Goal: Task Accomplishment & Management: Use online tool/utility

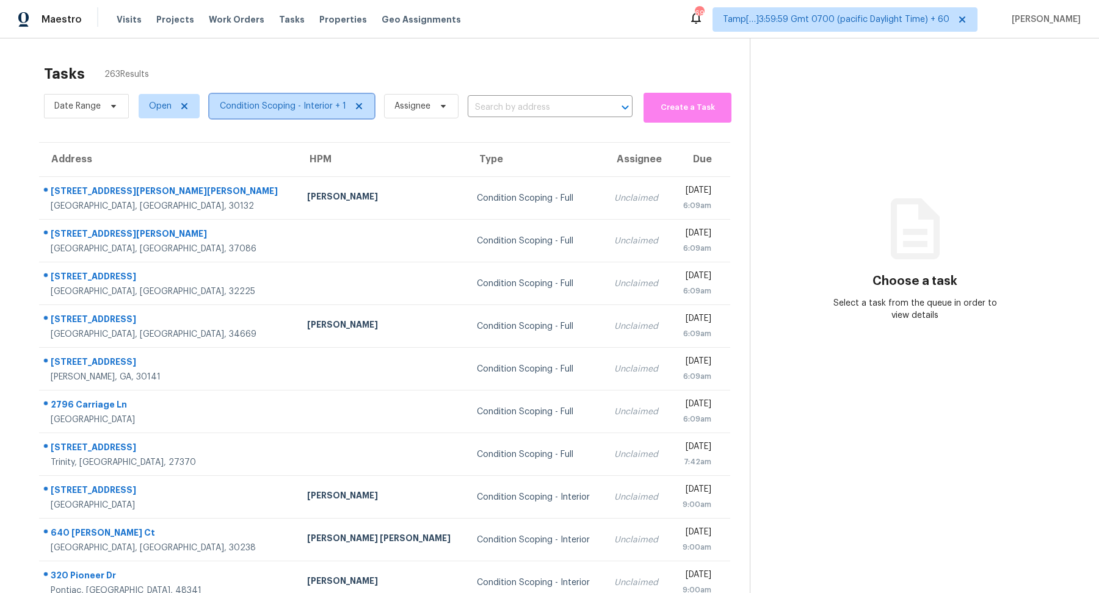
click at [277, 113] on span "Condition Scoping - Interior + 1" at bounding box center [291, 106] width 165 height 24
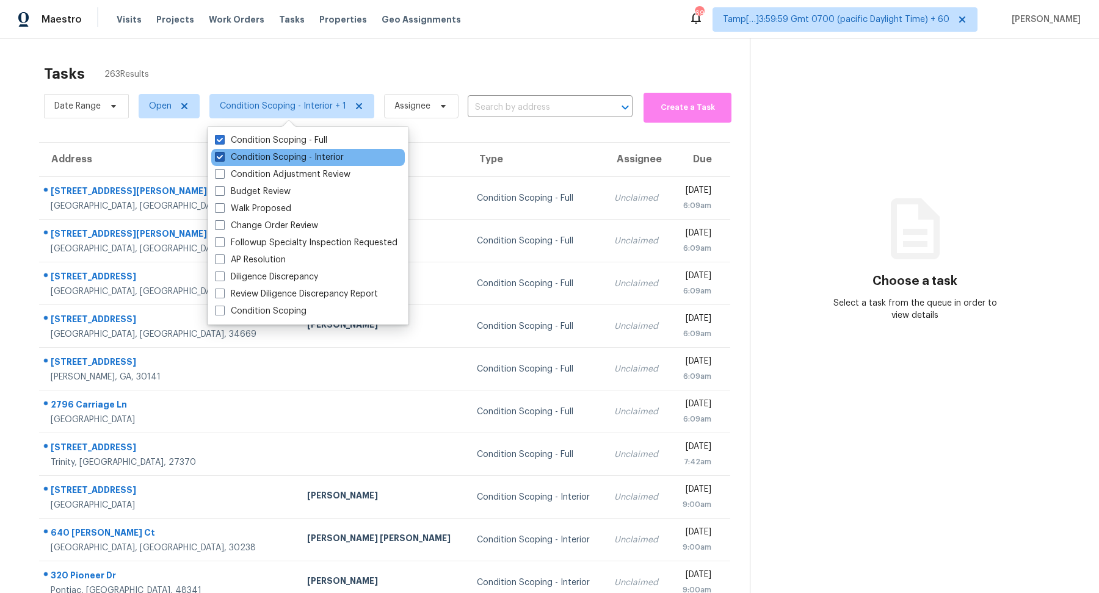
click at [288, 154] on label "Condition Scoping - Interior" at bounding box center [279, 157] width 129 height 12
click at [223, 154] on input "Condition Scoping - Interior" at bounding box center [219, 155] width 8 height 8
checkbox input "false"
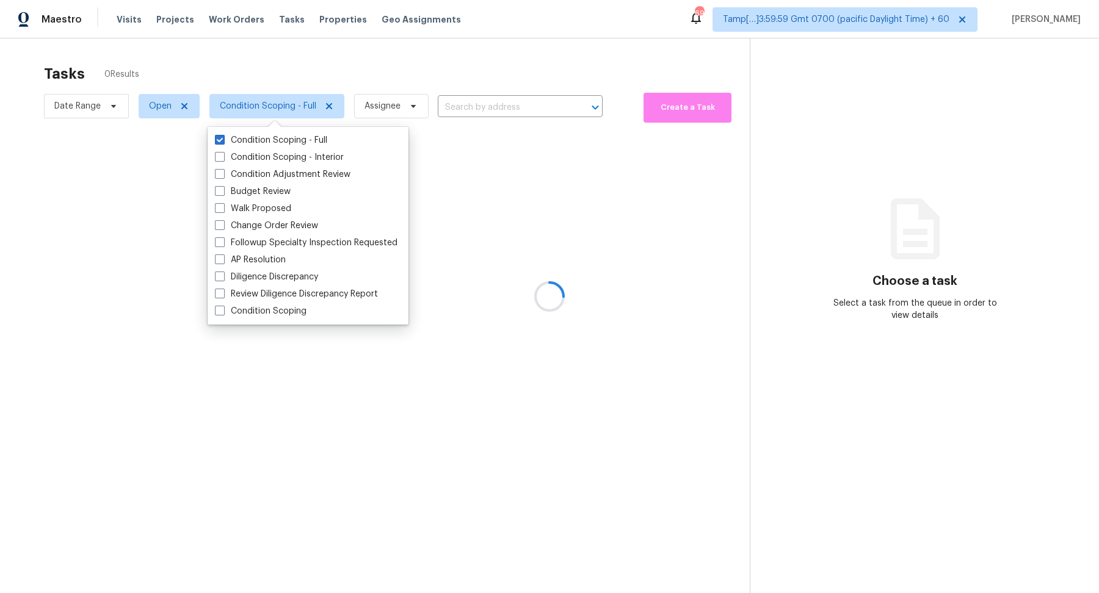
click at [403, 78] on div at bounding box center [549, 296] width 1099 height 593
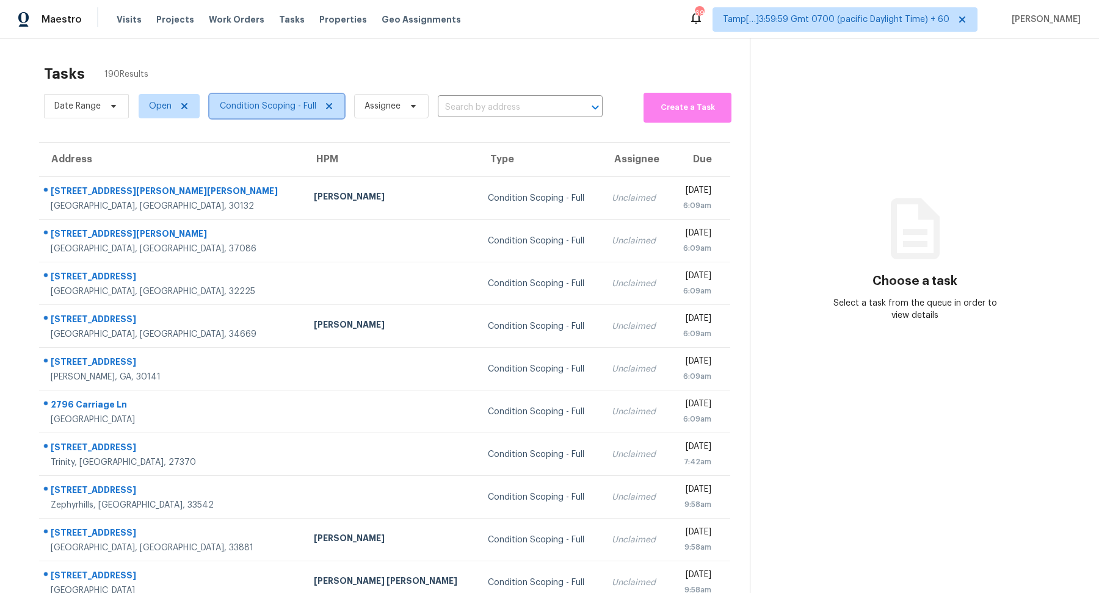
click at [263, 110] on span "Condition Scoping - Full" at bounding box center [268, 106] width 96 height 12
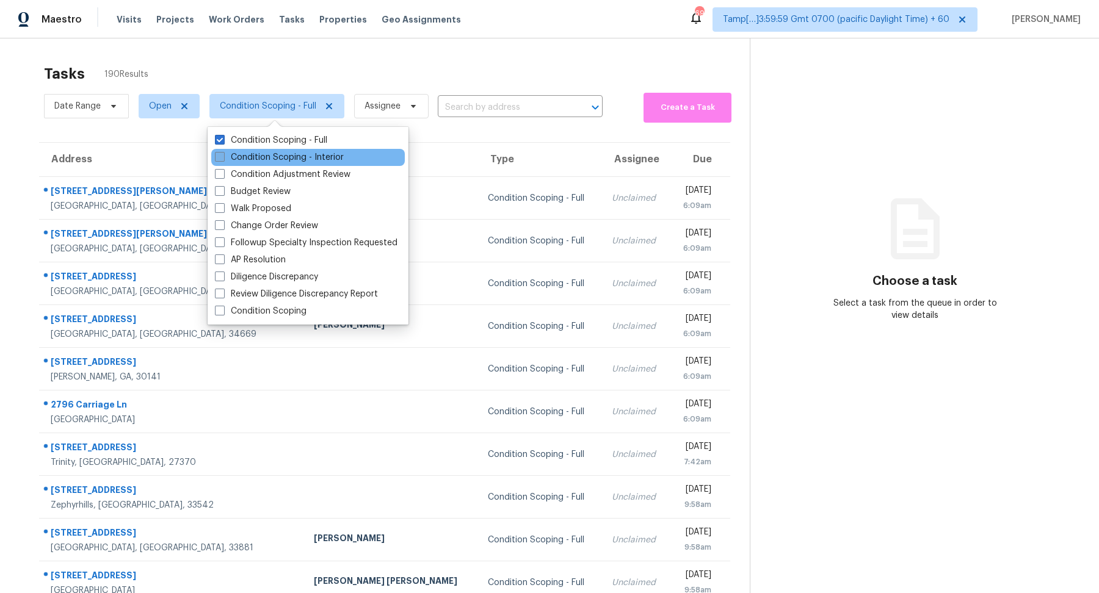
click at [266, 154] on label "Condition Scoping - Interior" at bounding box center [279, 157] width 129 height 12
click at [223, 154] on input "Condition Scoping - Interior" at bounding box center [219, 155] width 8 height 8
checkbox input "true"
